Goal: Find specific page/section: Find specific page/section

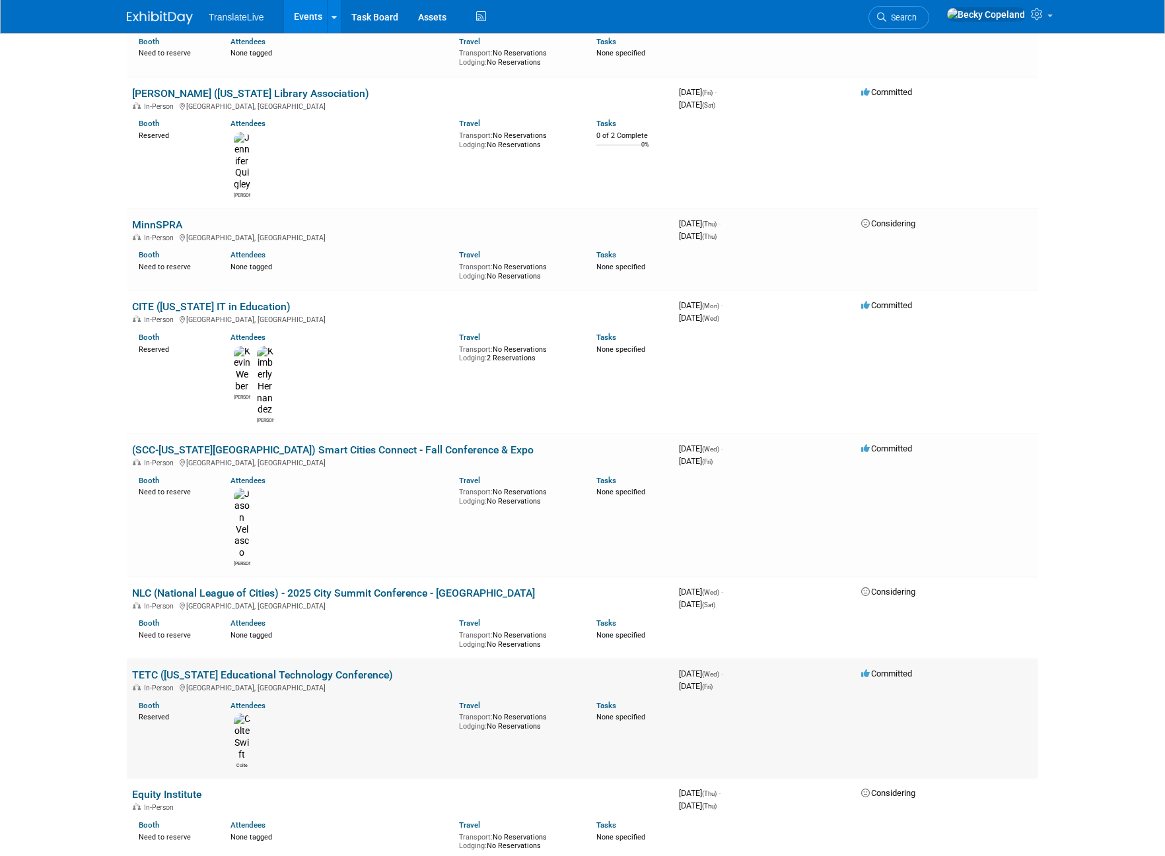
scroll to position [1459, 0]
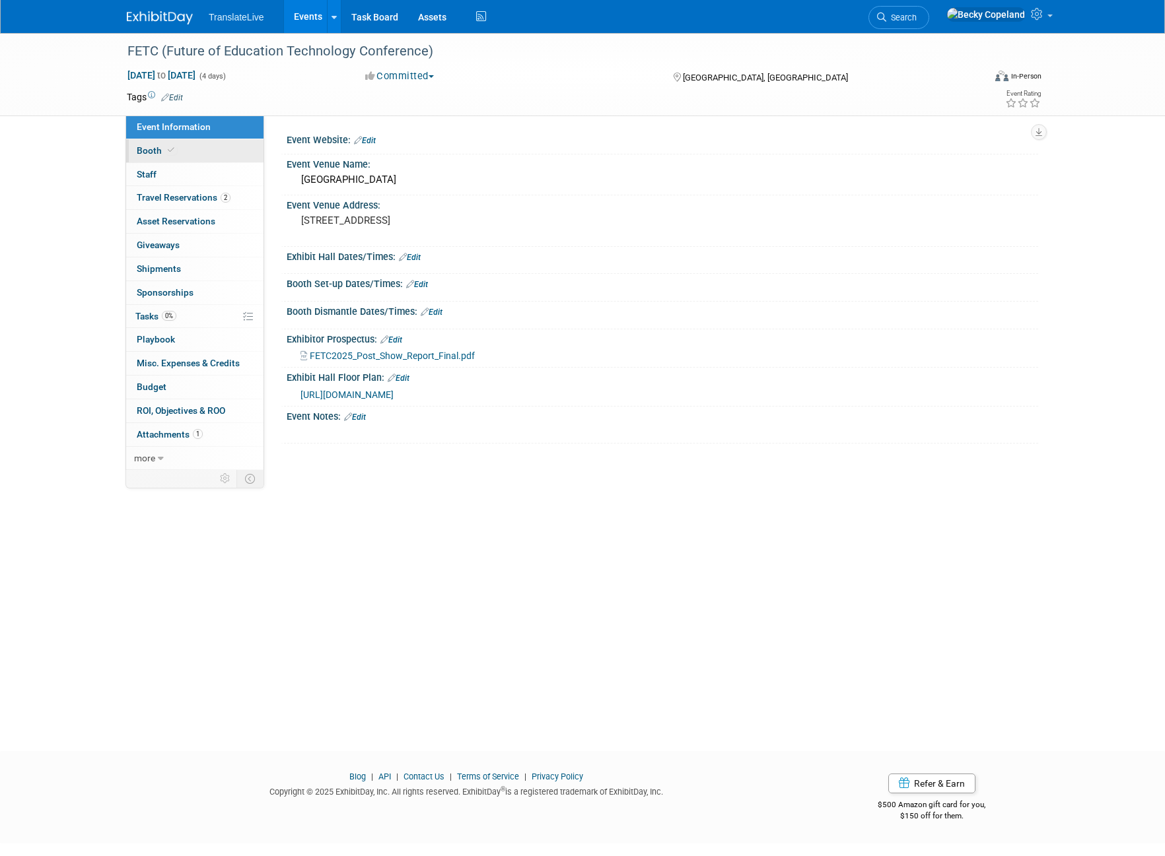
click at [149, 150] on span "Booth" at bounding box center [157, 150] width 40 height 11
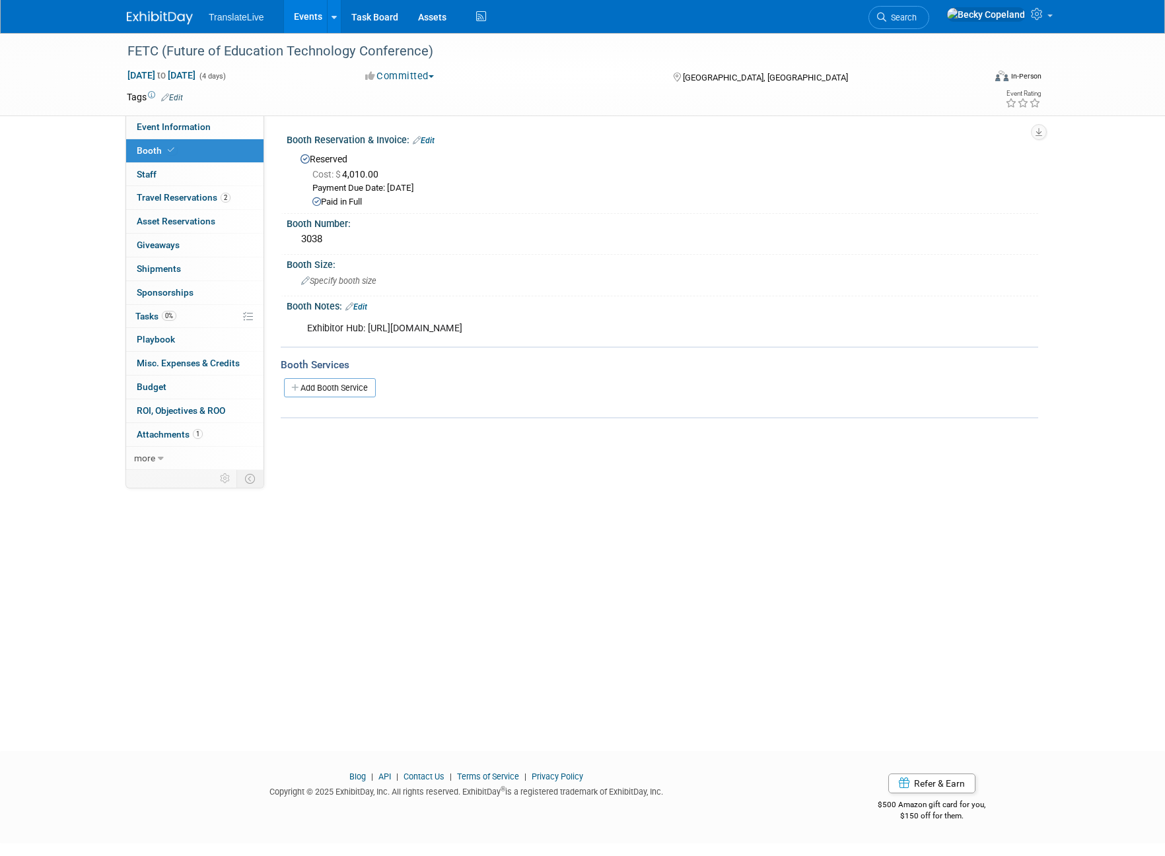
click at [403, 338] on div "Exhibitor Hub: https://fetc2026.smallworldlabs.com/home" at bounding box center [595, 329] width 595 height 26
click at [402, 333] on div "Exhibitor Hub: https://fetc2026.smallworldlabs.com/home" at bounding box center [595, 329] width 595 height 26
drag, startPoint x: 553, startPoint y: 326, endPoint x: 369, endPoint y: 326, distance: 183.6
click at [369, 326] on div "Exhibitor Hub: https://fetc2026.smallworldlabs.com/home" at bounding box center [595, 329] width 595 height 26
copy div "https://fetc2026.smallworldlabs.com/home"
